Goal: Information Seeking & Learning: Understand process/instructions

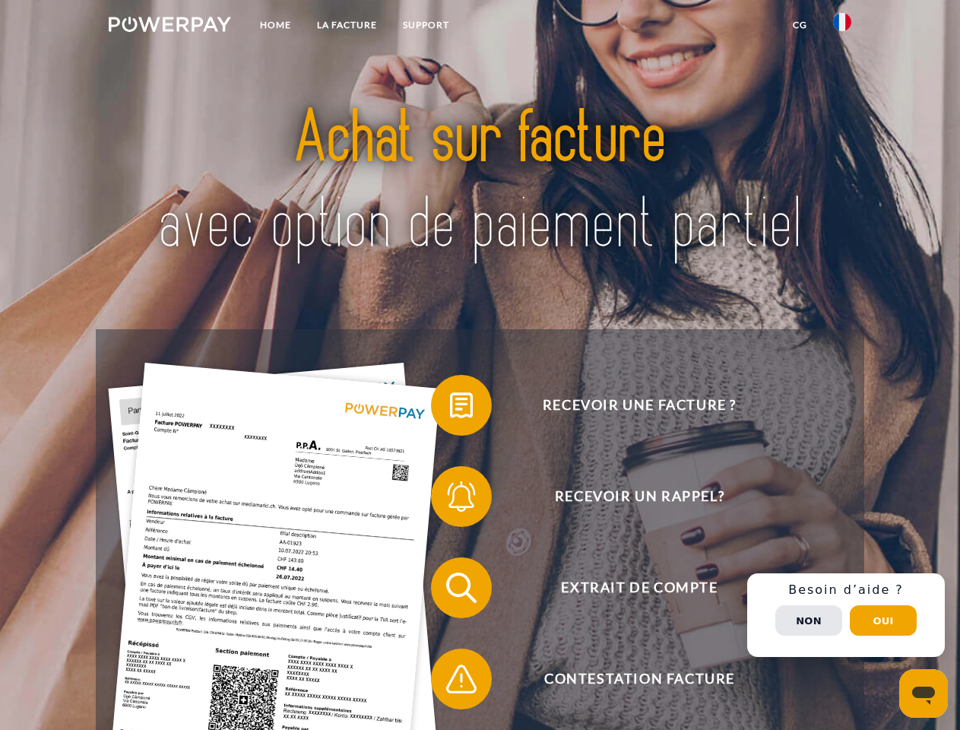
click at [170, 27] on img at bounding box center [170, 24] width 122 height 15
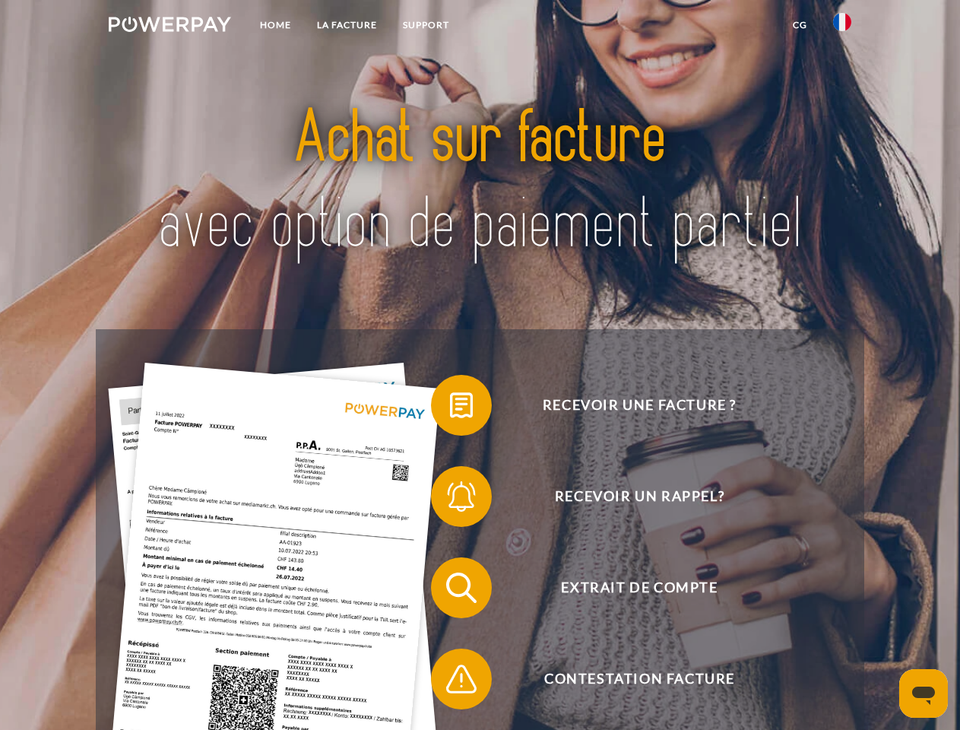
click at [842, 27] on img at bounding box center [842, 22] width 18 height 18
click at [800, 25] on link "CG" at bounding box center [800, 24] width 40 height 27
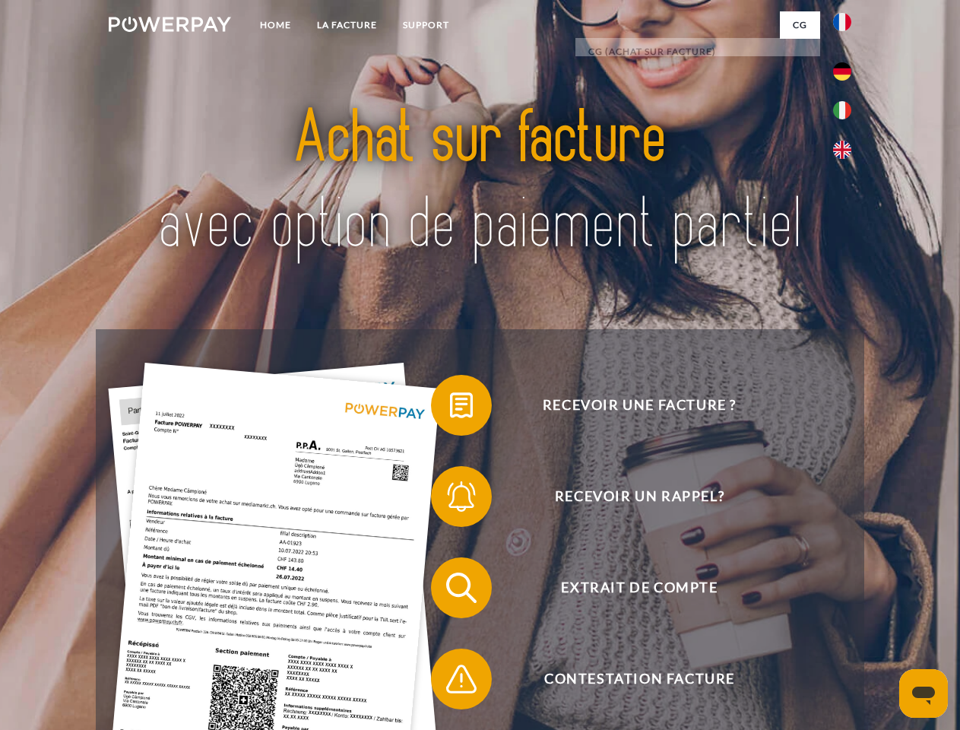
click at [450, 408] on span at bounding box center [439, 405] width 76 height 76
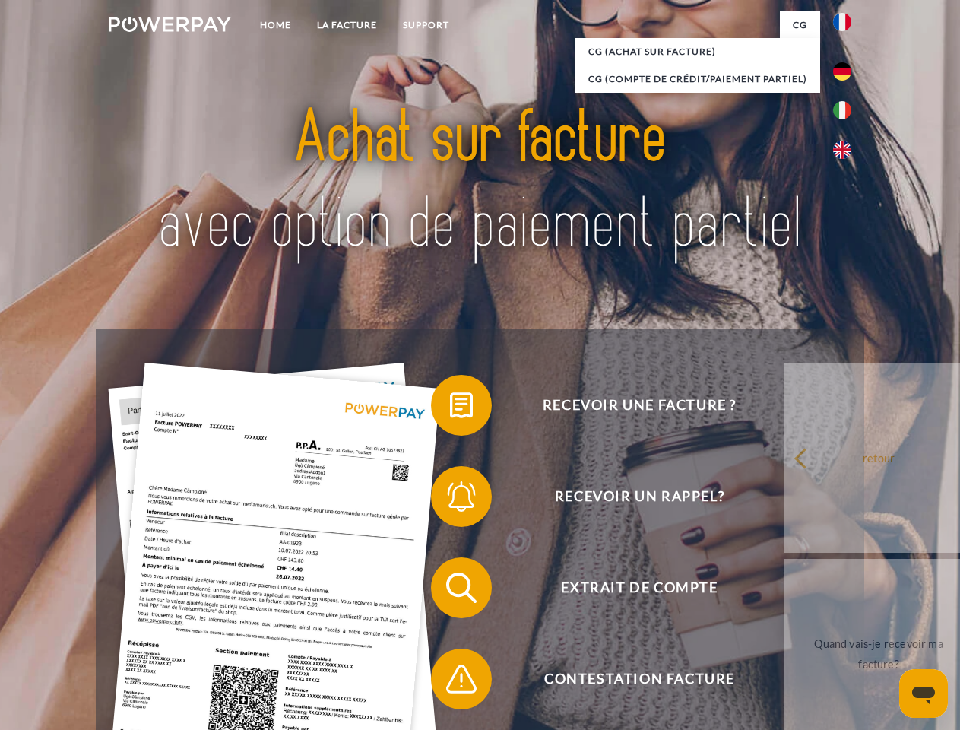
click at [450, 500] on div "Recevoir une facture ? Recevoir un rappel? Extrait de compte retour" at bounding box center [480, 633] width 768 height 608
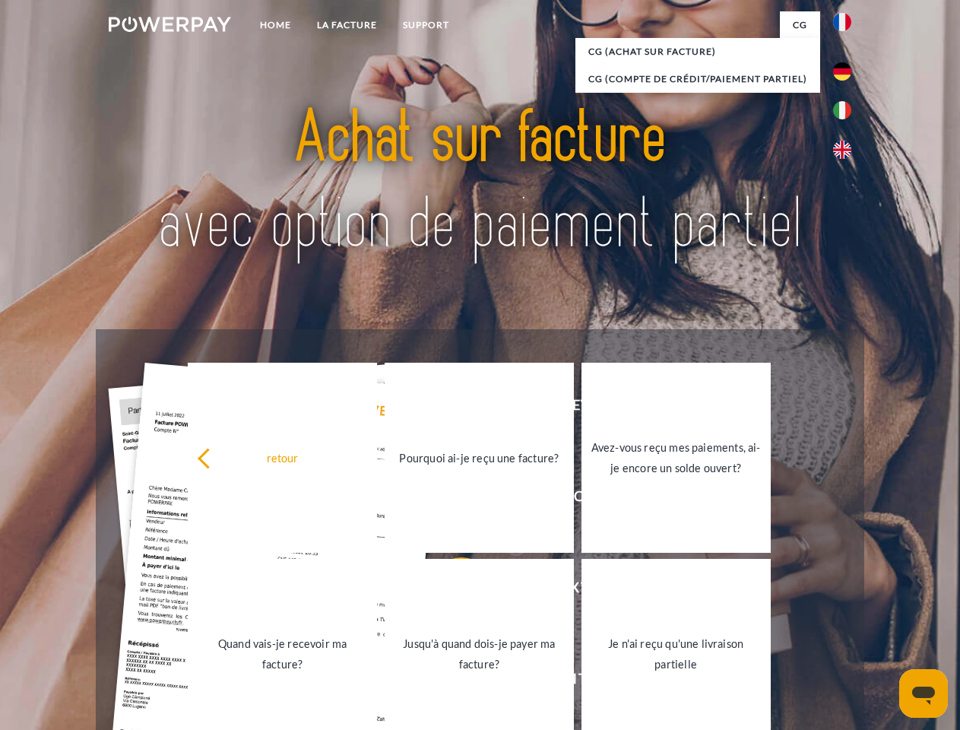
click at [450, 591] on link "Jusqu'à quand dois-je payer ma facture?" at bounding box center [479, 654] width 189 height 190
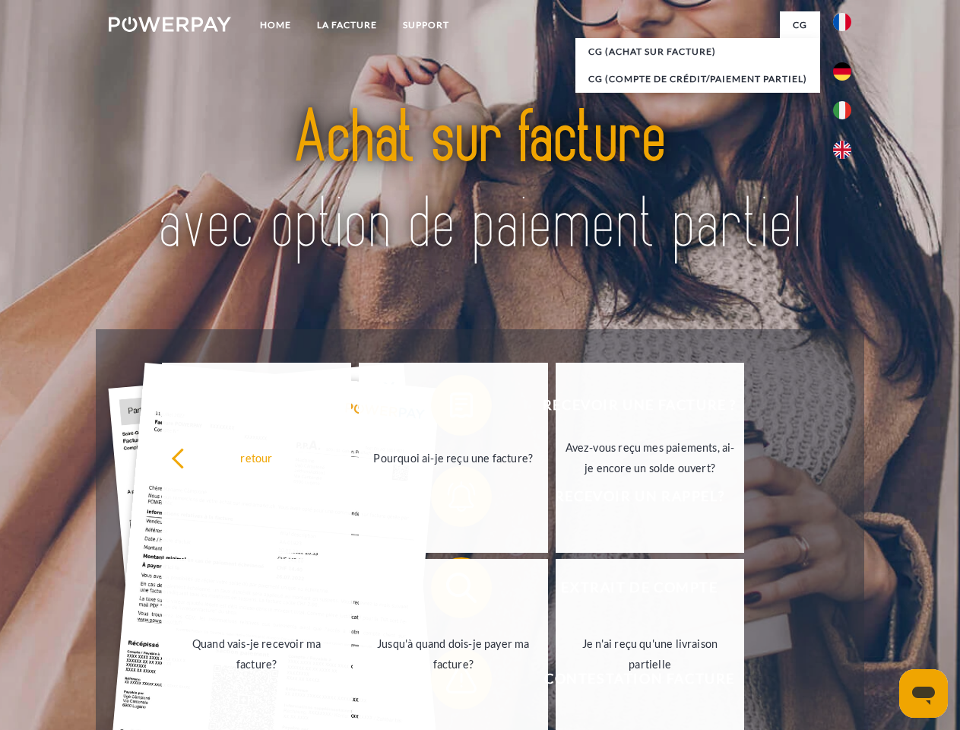
click at [450, 682] on span at bounding box center [439, 679] width 76 height 76
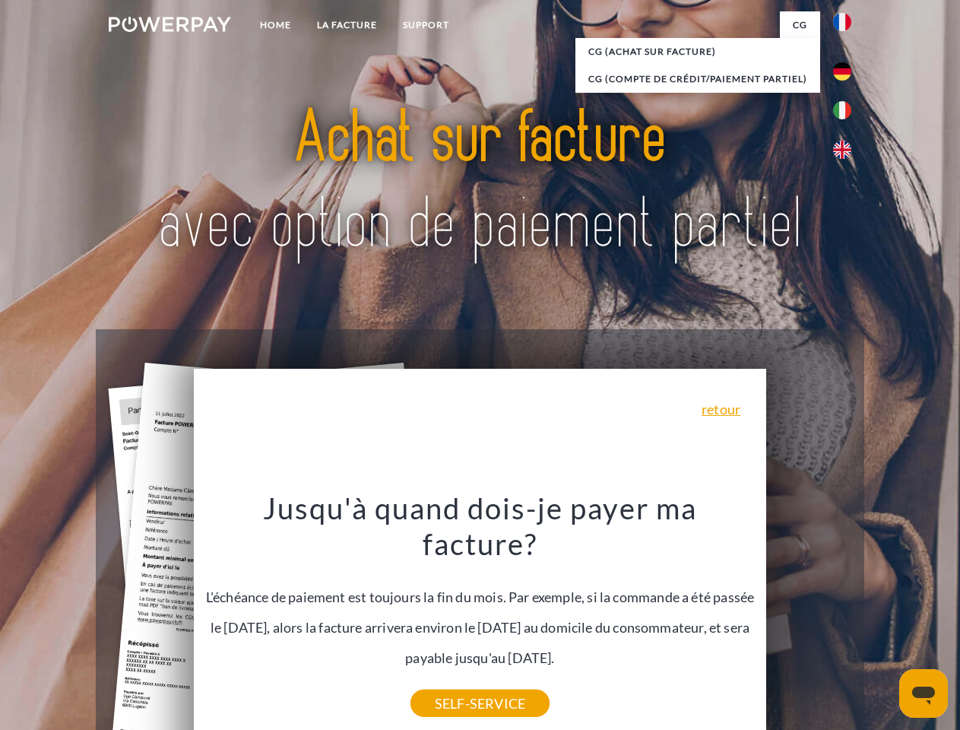
click at [846, 615] on div "Recevoir une facture ? Recevoir un rappel? Extrait de compte retour" at bounding box center [480, 633] width 768 height 608
click at [809, 618] on span "Extrait de compte" at bounding box center [639, 587] width 373 height 61
click at [884, 620] on header "Home LA FACTURE Support" at bounding box center [480, 525] width 960 height 1050
